Goal: Transaction & Acquisition: Purchase product/service

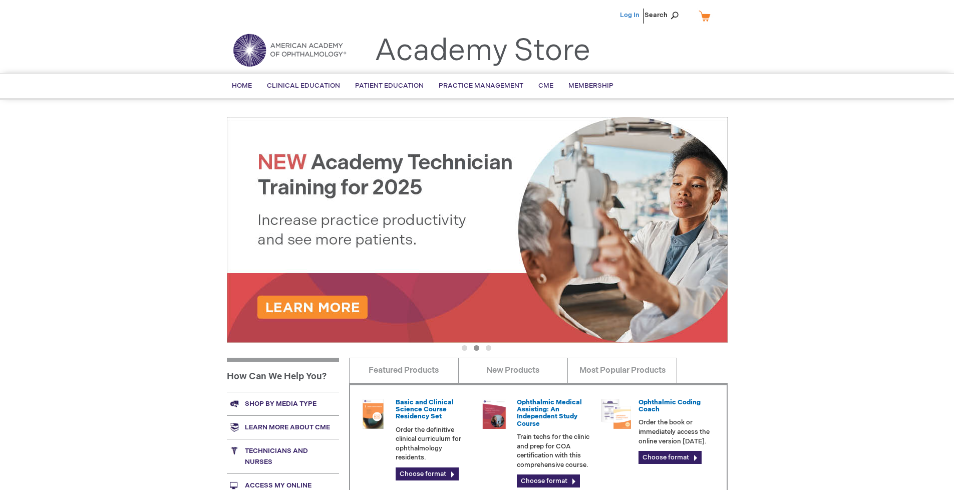
click at [630, 15] on link "Log In" at bounding box center [630, 15] width 20 height 8
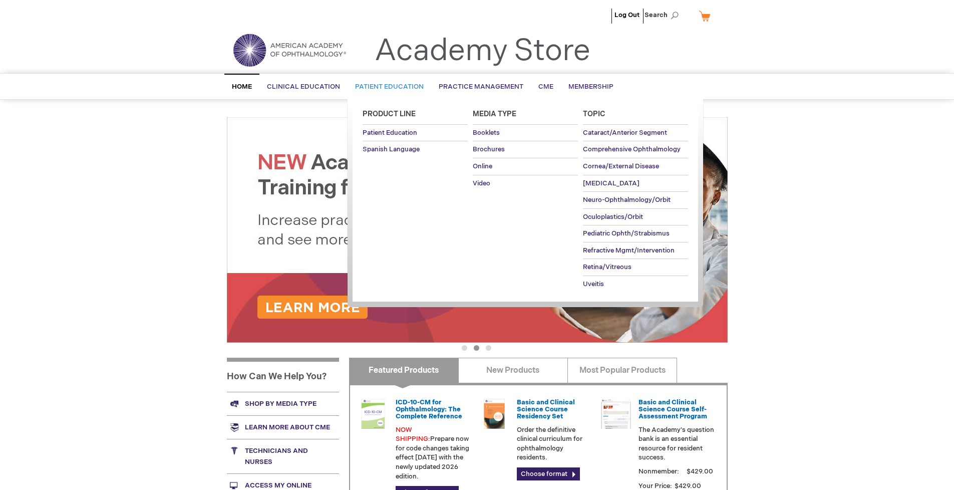
click at [387, 87] on span "Patient Education" at bounding box center [389, 87] width 69 height 8
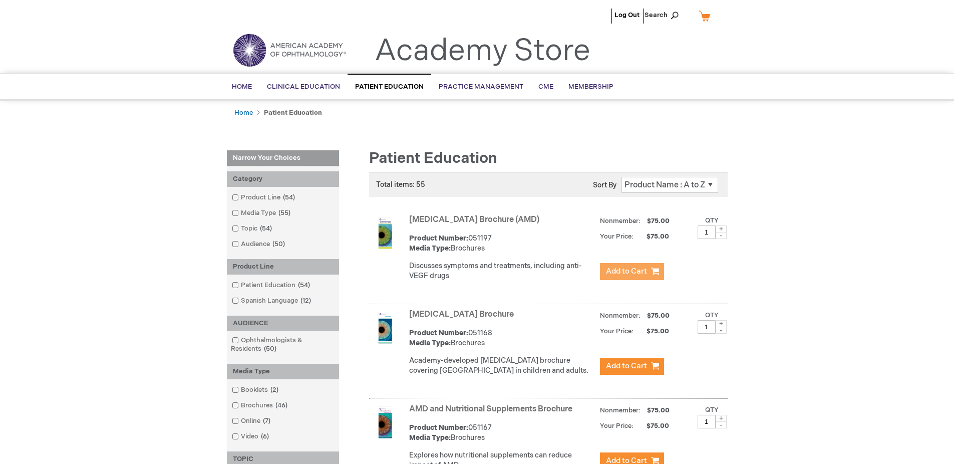
click at [631, 271] on span "Add to Cart" at bounding box center [626, 271] width 41 height 10
